Goal: Information Seeking & Learning: Find specific fact

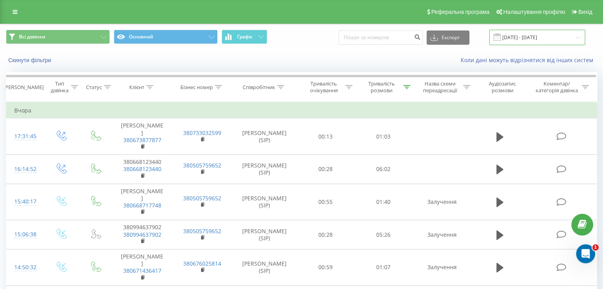
click at [533, 38] on input "[DATE] - [DATE]" at bounding box center [537, 37] width 96 height 15
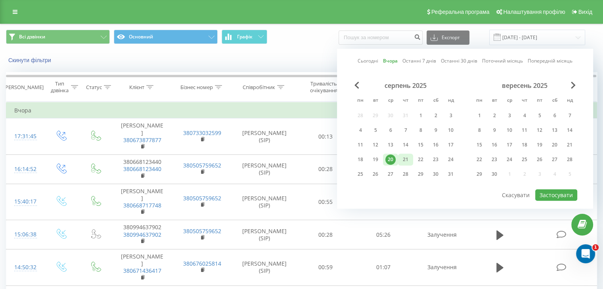
click at [405, 158] on div "21" at bounding box center [405, 159] width 10 height 10
click at [549, 194] on button "Застосувати" at bounding box center [556, 194] width 42 height 11
type input "[DATE] - [DATE]"
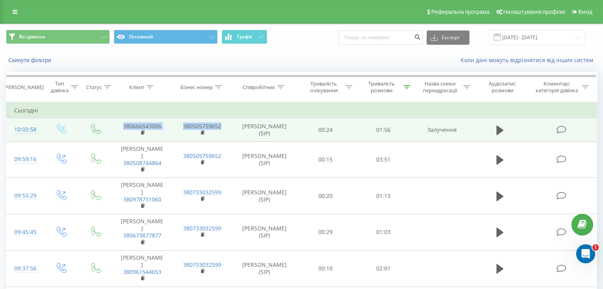
drag, startPoint x: 118, startPoint y: 126, endPoint x: 167, endPoint y: 132, distance: 49.1
click at [174, 132] on tr "10:03:58 380666543006 380505759652 [PERSON_NAME] (SIP) 00:24 01:56 Залучення" at bounding box center [301, 129] width 590 height 23
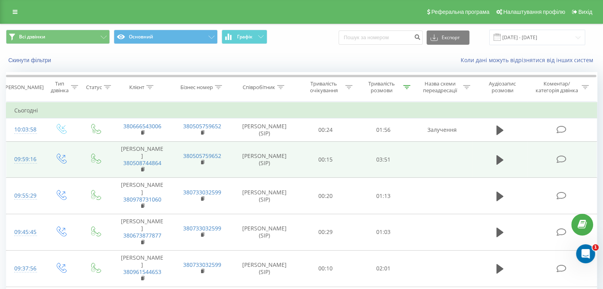
click at [160, 143] on td "[PERSON_NAME] 380508744864" at bounding box center [142, 159] width 60 height 36
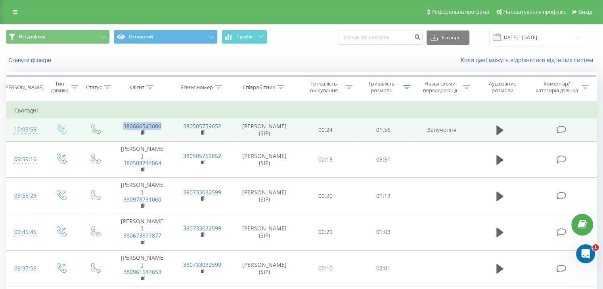
drag, startPoint x: 122, startPoint y: 125, endPoint x: 159, endPoint y: 132, distance: 37.8
click at [159, 132] on td "380666543006" at bounding box center [142, 129] width 60 height 23
copy link "380666543006"
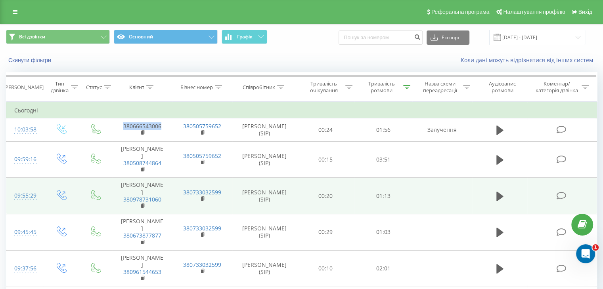
drag, startPoint x: 501, startPoint y: 157, endPoint x: 449, endPoint y: 179, distance: 56.1
click at [501, 157] on icon at bounding box center [499, 159] width 7 height 11
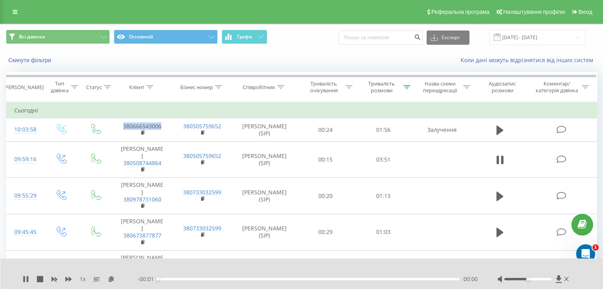
click at [299, 279] on div "00:00" at bounding box center [308, 279] width 301 height 2
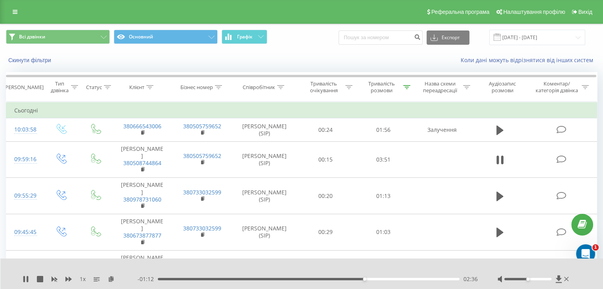
click at [22, 278] on div "1 x - 01:12 02:36 02:36" at bounding box center [301, 274] width 603 height 31
click at [29, 278] on div "1 x" at bounding box center [80, 279] width 115 height 8
click at [25, 280] on icon at bounding box center [26, 279] width 6 height 6
click at [523, 38] on input "[DATE] - [DATE]" at bounding box center [537, 37] width 96 height 15
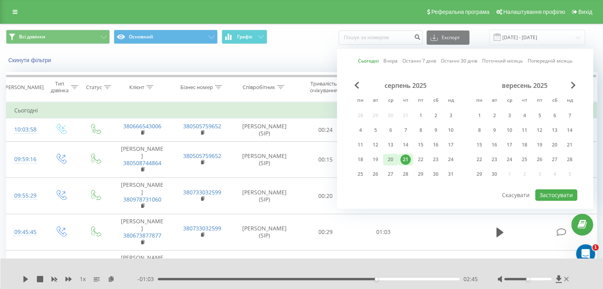
click at [388, 157] on div "20" at bounding box center [390, 159] width 10 height 10
click at [553, 193] on button "Застосувати" at bounding box center [556, 194] width 42 height 11
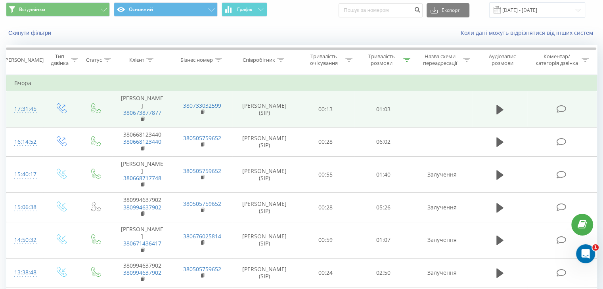
scroll to position [40, 0]
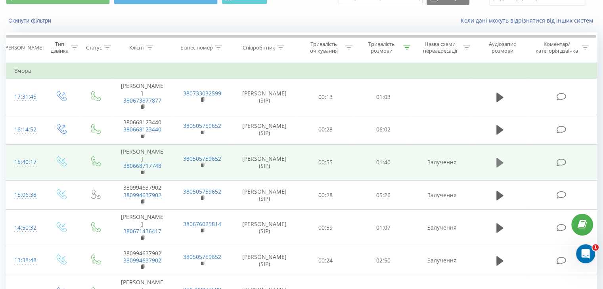
click at [498, 160] on icon at bounding box center [499, 163] width 7 height 10
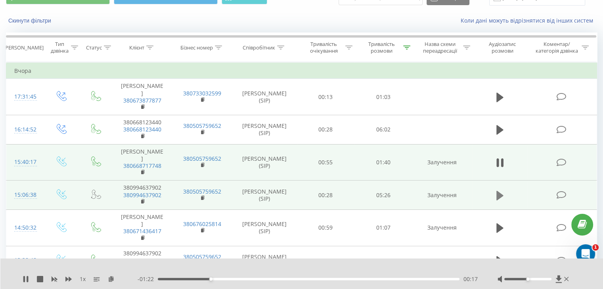
click at [500, 195] on icon at bounding box center [499, 196] width 7 height 10
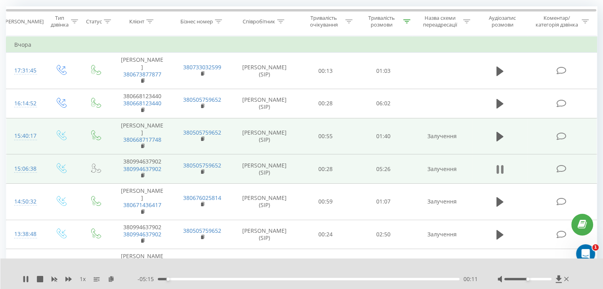
scroll to position [79, 0]
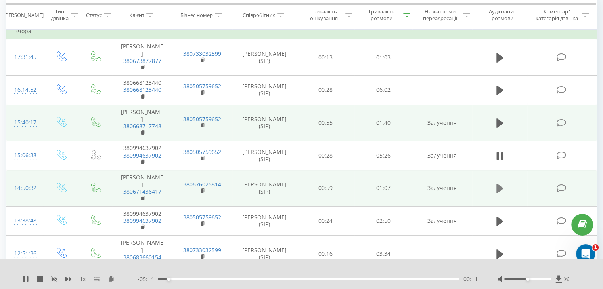
click at [500, 191] on icon at bounding box center [499, 188] width 7 height 11
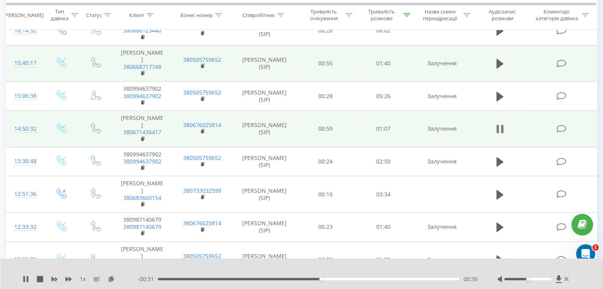
scroll to position [158, 0]
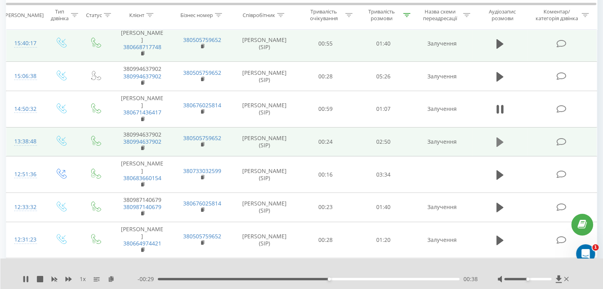
click at [496, 145] on icon at bounding box center [499, 142] width 7 height 10
click at [82, 280] on span "1 x" at bounding box center [83, 279] width 6 height 8
click at [85, 278] on span "1 x" at bounding box center [83, 279] width 6 height 8
click at [87, 279] on div "1 x" at bounding box center [80, 279] width 115 height 8
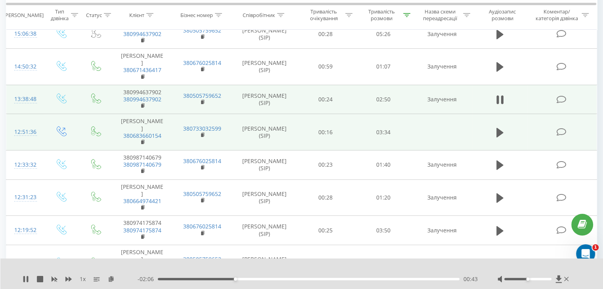
scroll to position [238, 0]
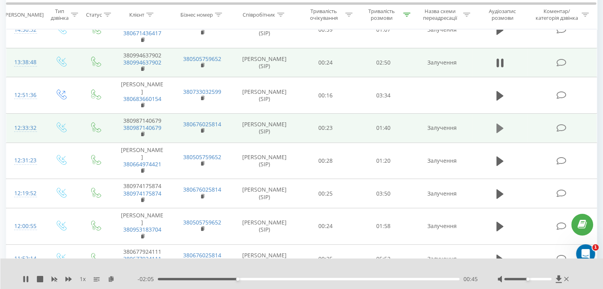
click at [495, 134] on button at bounding box center [500, 128] width 12 height 12
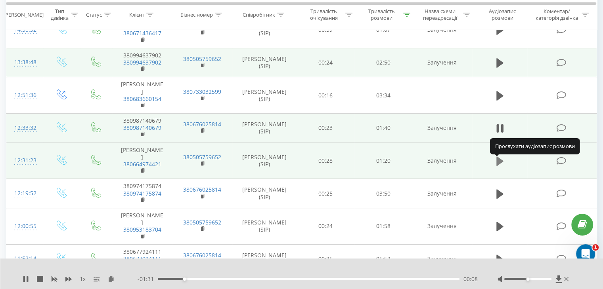
click at [498, 164] on icon at bounding box center [499, 161] width 7 height 10
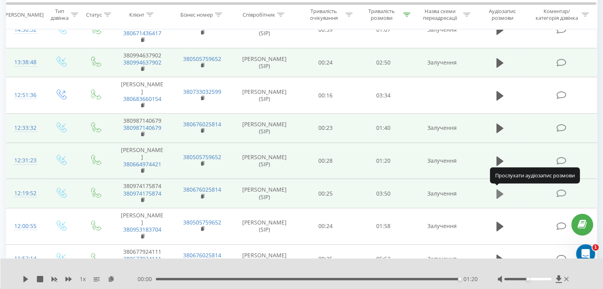
click at [500, 192] on icon at bounding box center [499, 194] width 7 height 10
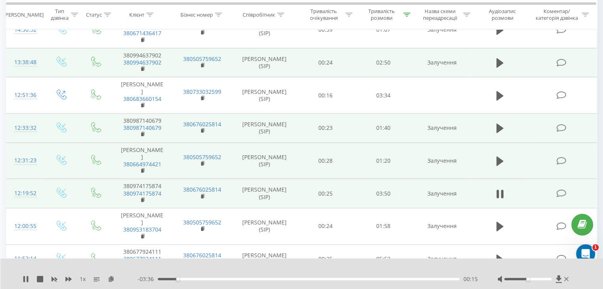
scroll to position [277, 0]
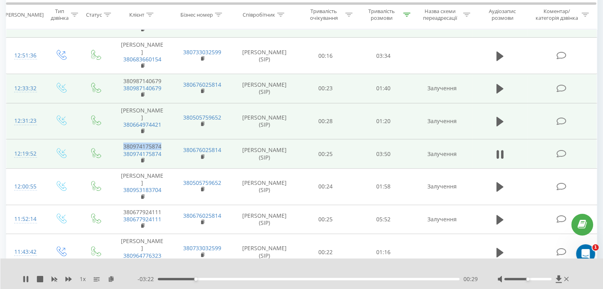
drag, startPoint x: 120, startPoint y: 144, endPoint x: 163, endPoint y: 141, distance: 42.9
click at [163, 141] on td "380974175874 380974175874" at bounding box center [142, 153] width 60 height 29
copy td "380974175874"
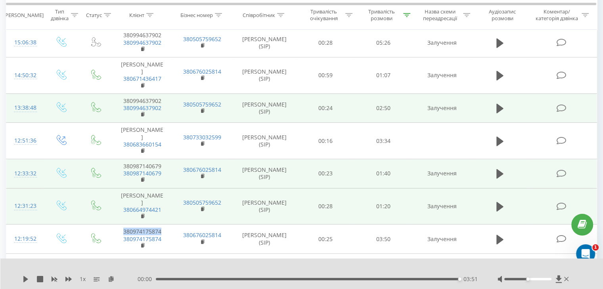
scroll to position [0, 0]
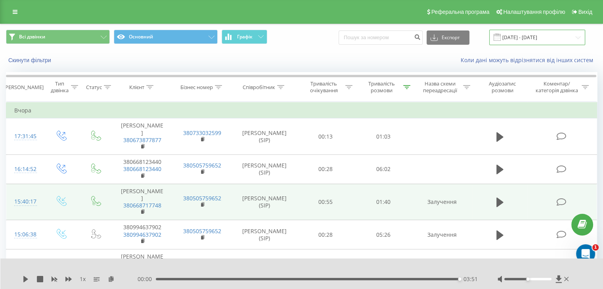
click at [533, 35] on input "[DATE] - [DATE]" at bounding box center [537, 37] width 96 height 15
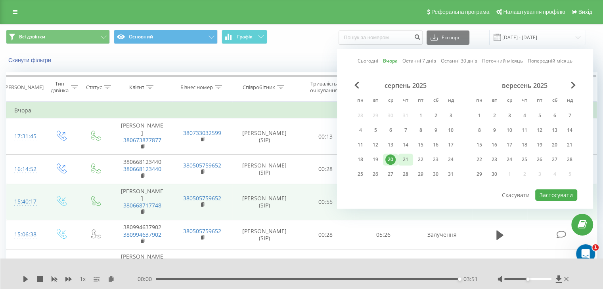
click at [404, 161] on div "21" at bounding box center [405, 159] width 10 height 10
click at [542, 194] on button "Застосувати" at bounding box center [556, 194] width 42 height 11
type input "[DATE] - [DATE]"
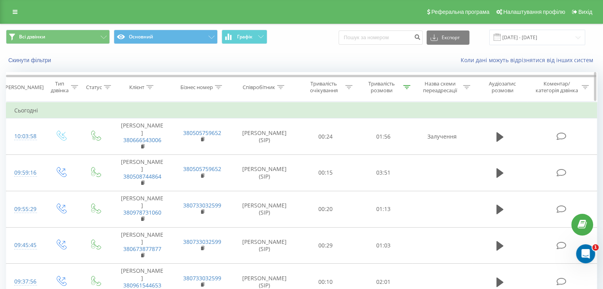
click at [400, 84] on div "Тривалість розмови" at bounding box center [381, 86] width 40 height 13
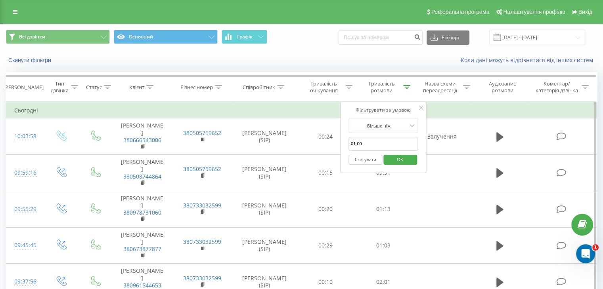
click at [361, 159] on button "Скасувати" at bounding box center [365, 160] width 34 height 10
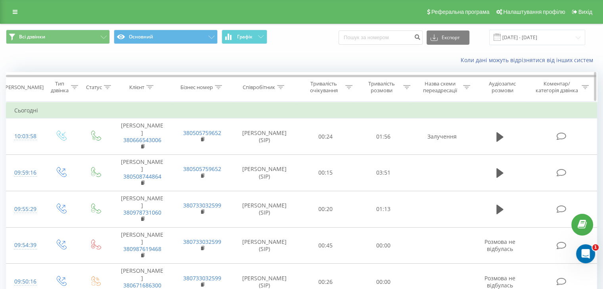
click at [406, 86] on icon at bounding box center [406, 87] width 7 height 4
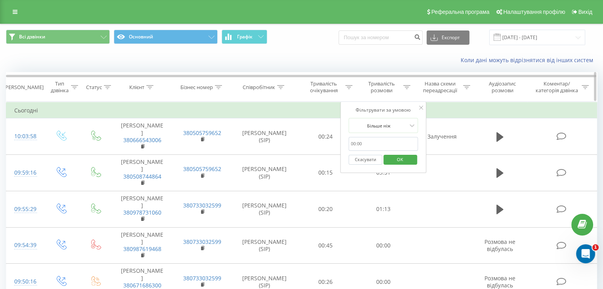
click at [408, 86] on icon at bounding box center [406, 87] width 7 height 4
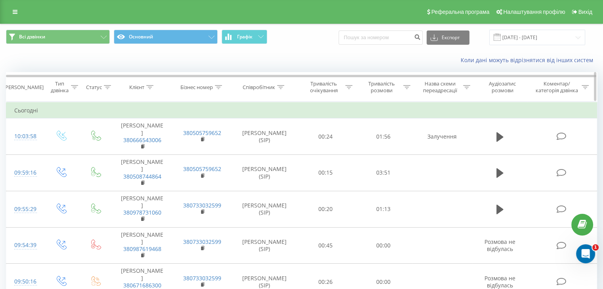
click at [404, 86] on icon at bounding box center [406, 87] width 7 height 4
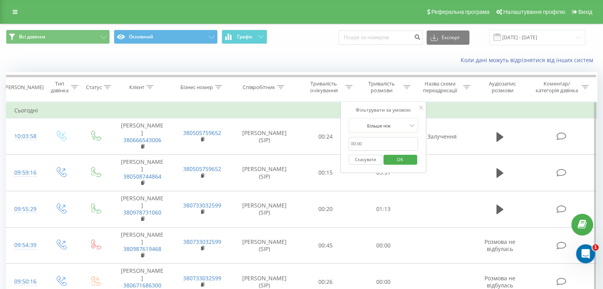
click at [359, 161] on button "Скасувати" at bounding box center [365, 160] width 34 height 10
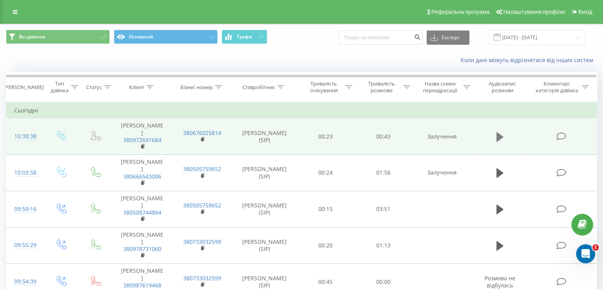
click at [496, 140] on icon at bounding box center [499, 137] width 7 height 11
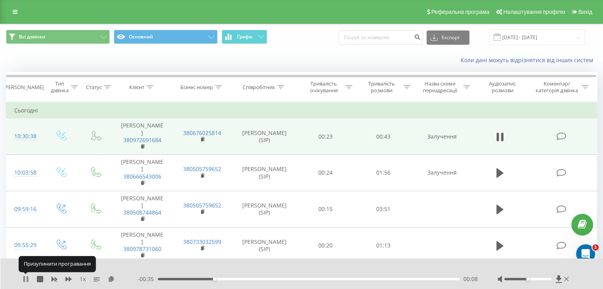
click at [25, 281] on icon at bounding box center [26, 279] width 6 height 6
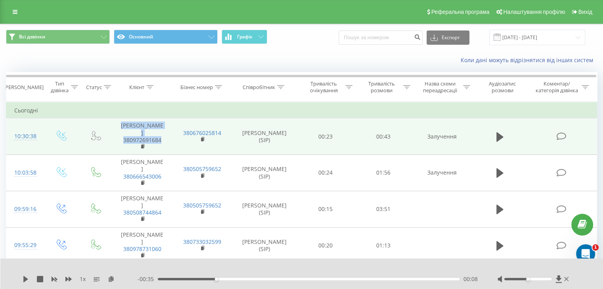
drag, startPoint x: 127, startPoint y: 123, endPoint x: 166, endPoint y: 146, distance: 44.8
click at [166, 146] on td "[PERSON_NAME] 380972691684" at bounding box center [142, 136] width 60 height 36
copy td "[PERSON_NAME] 380972691684"
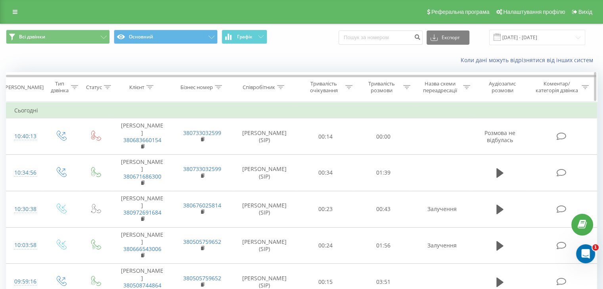
click at [407, 87] on icon at bounding box center [406, 87] width 7 height 4
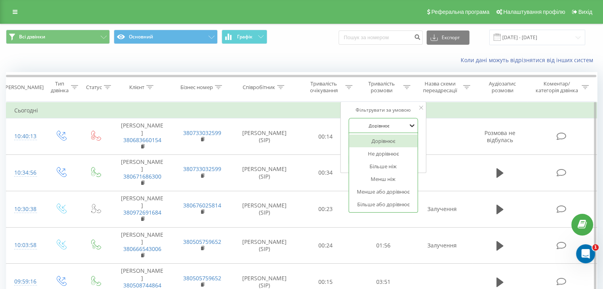
click at [412, 125] on icon at bounding box center [412, 126] width 8 height 8
click at [389, 166] on div "Більше ніж" at bounding box center [383, 166] width 69 height 13
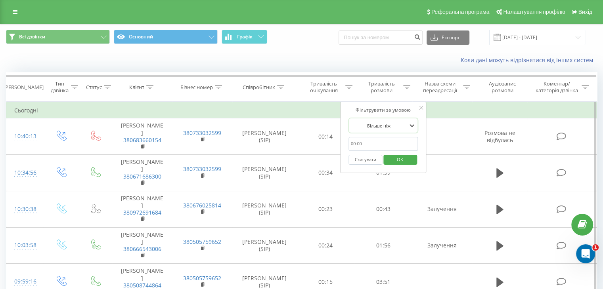
click at [362, 145] on input "text" at bounding box center [383, 144] width 70 height 14
type input "01:00"
click at [400, 160] on span "OK" at bounding box center [400, 159] width 22 height 12
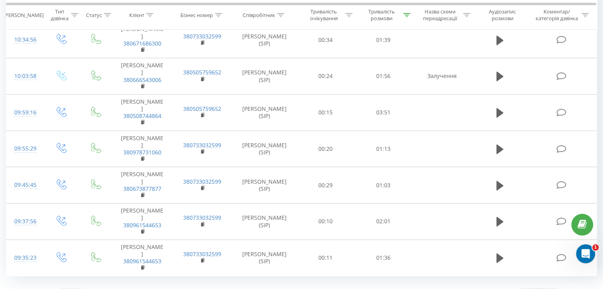
scroll to position [105, 0]
